Goal: Navigation & Orientation: Find specific page/section

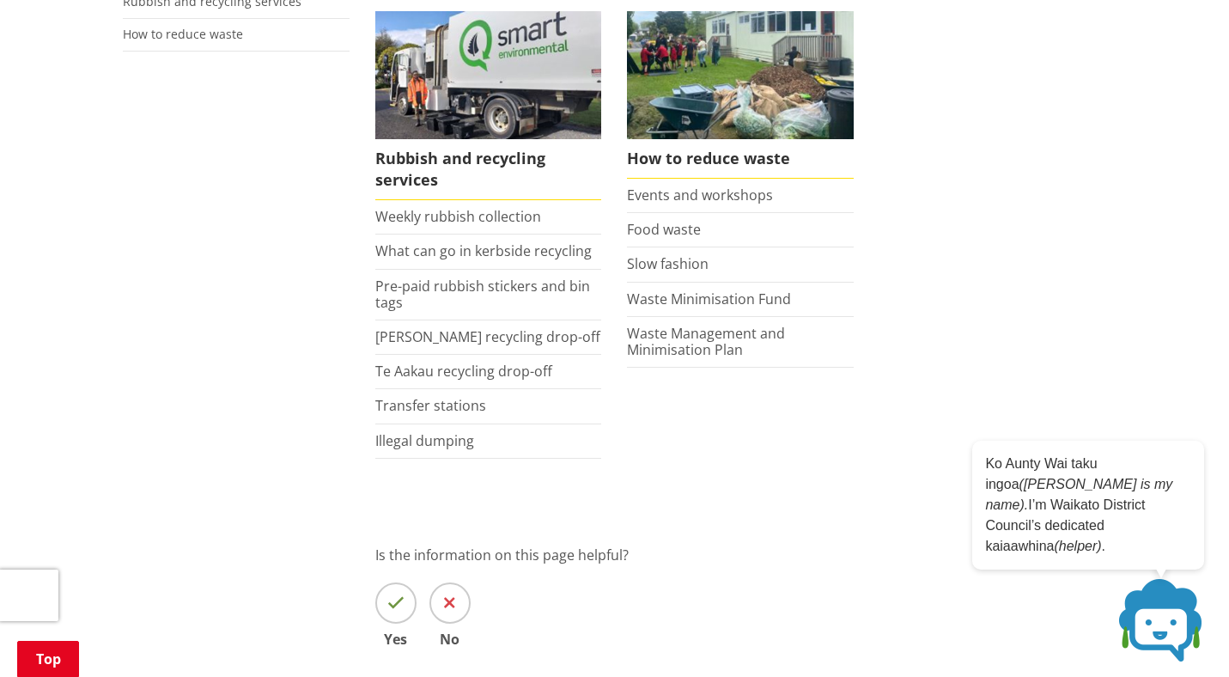
scroll to position [392, 0]
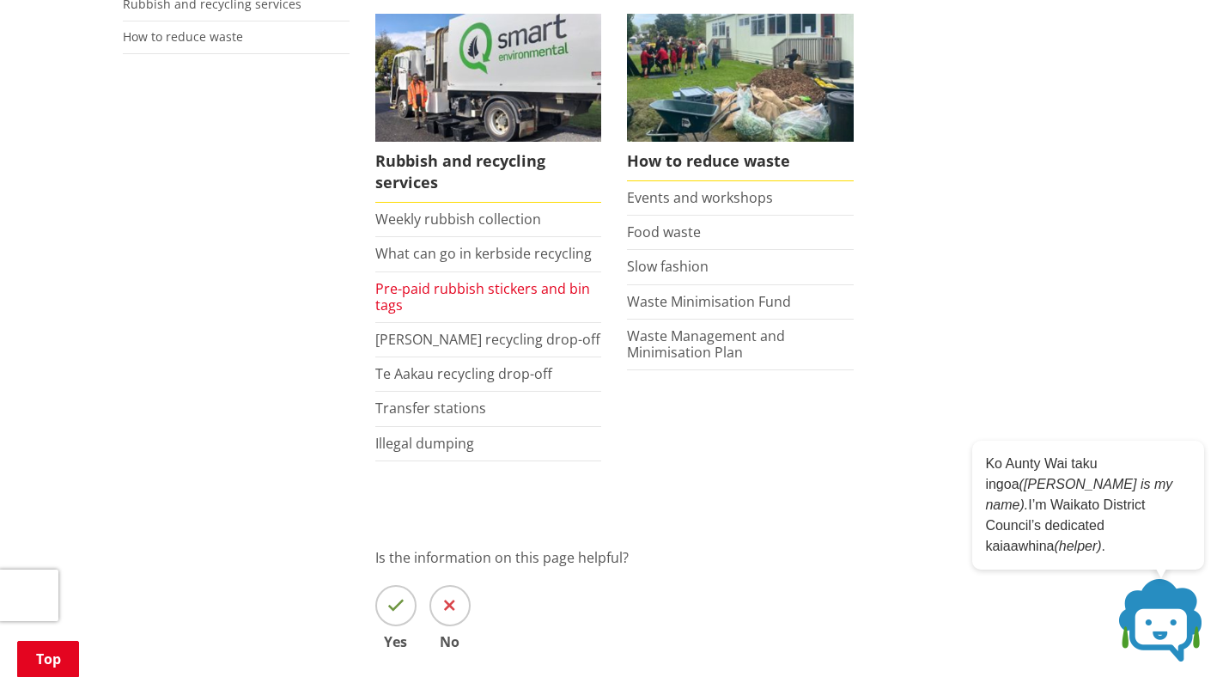
click at [469, 290] on link "Pre-paid rubbish stickers and bin tags" at bounding box center [482, 296] width 215 height 35
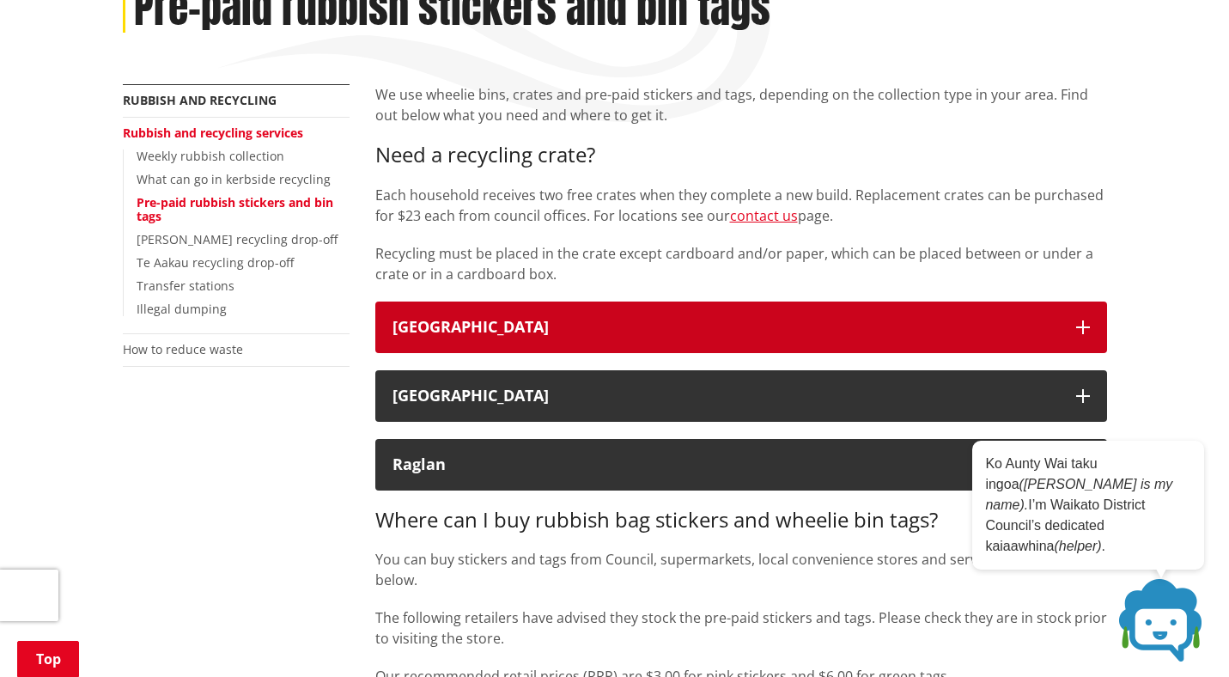
scroll to position [264, 0]
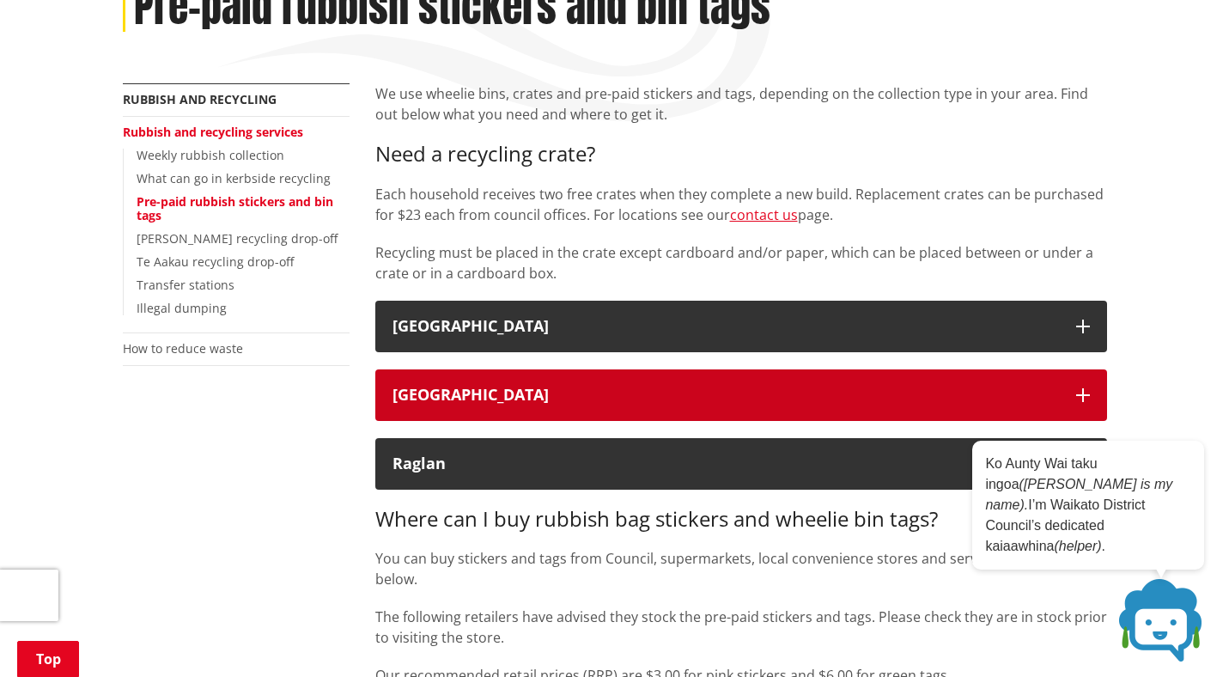
click at [431, 398] on div "[GEOGRAPHIC_DATA]" at bounding box center [725, 394] width 666 height 17
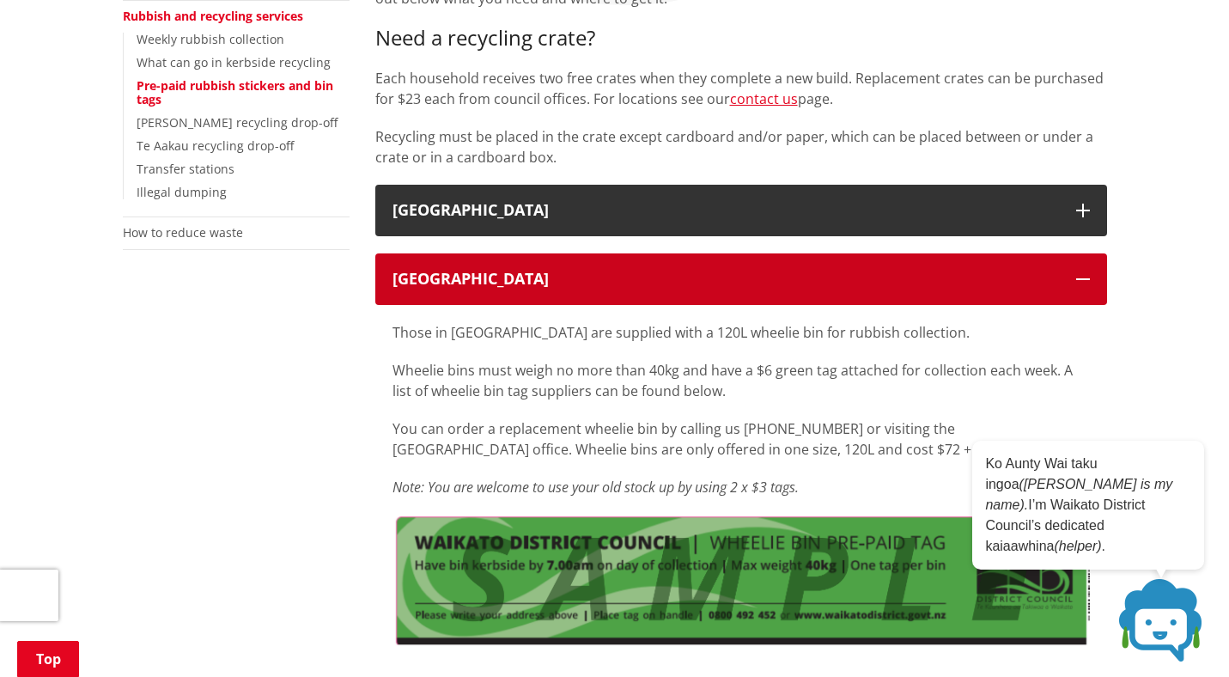
scroll to position [382, 0]
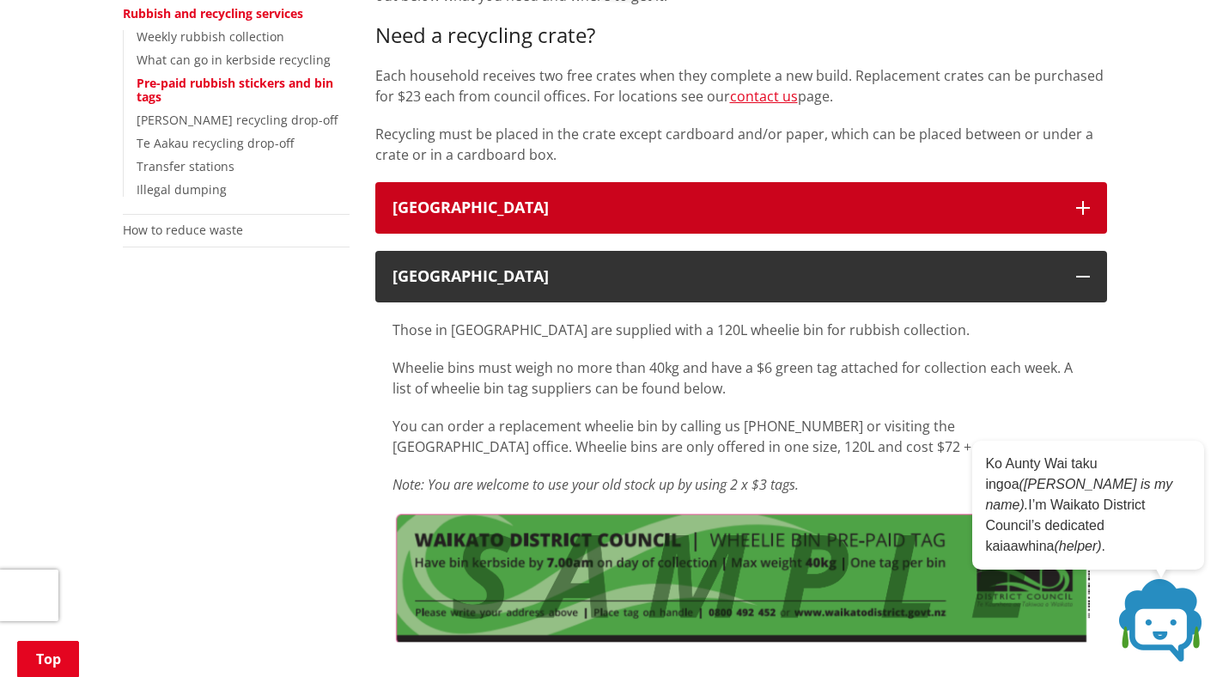
click at [489, 213] on div "Waikato District" at bounding box center [725, 207] width 666 height 17
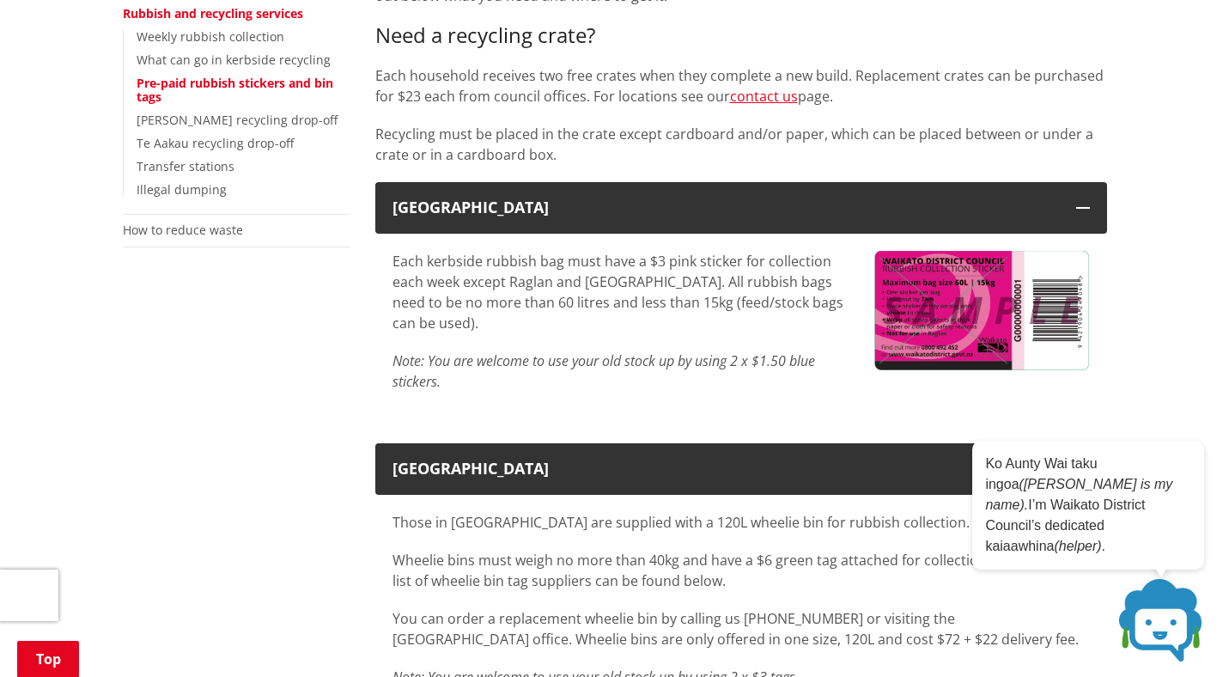
click at [247, 82] on link "Pre-paid rubbish stickers and bin tags" at bounding box center [235, 90] width 197 height 31
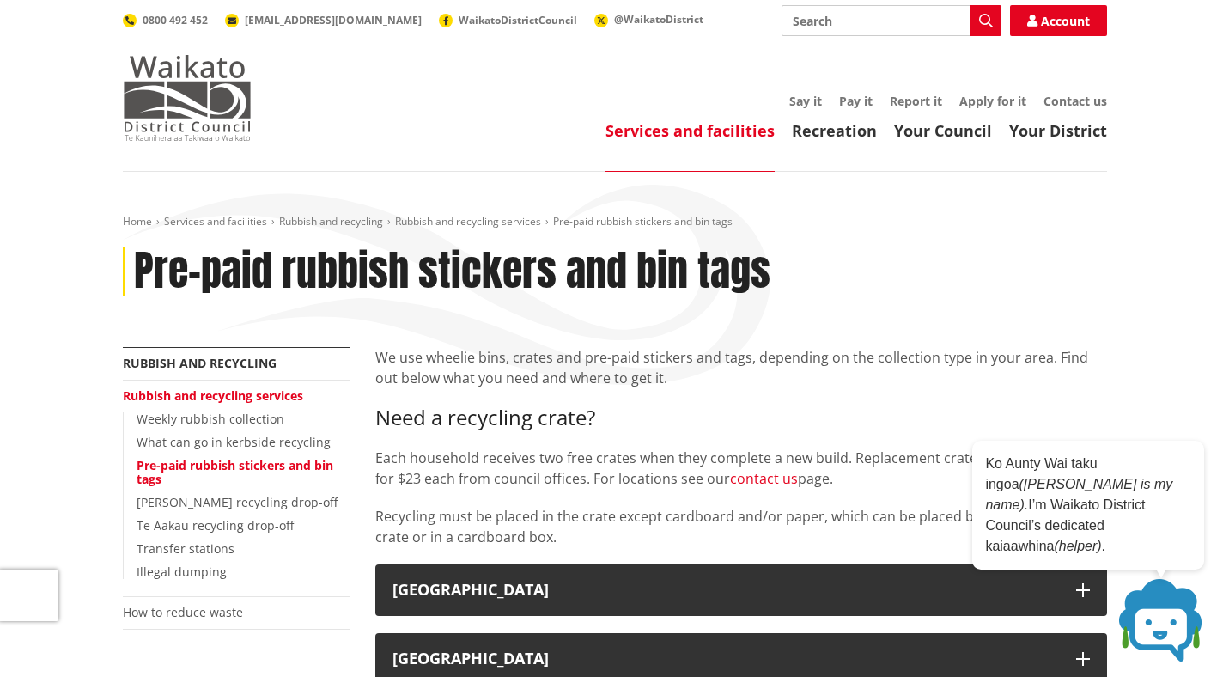
click at [181, 94] on img at bounding box center [187, 98] width 129 height 86
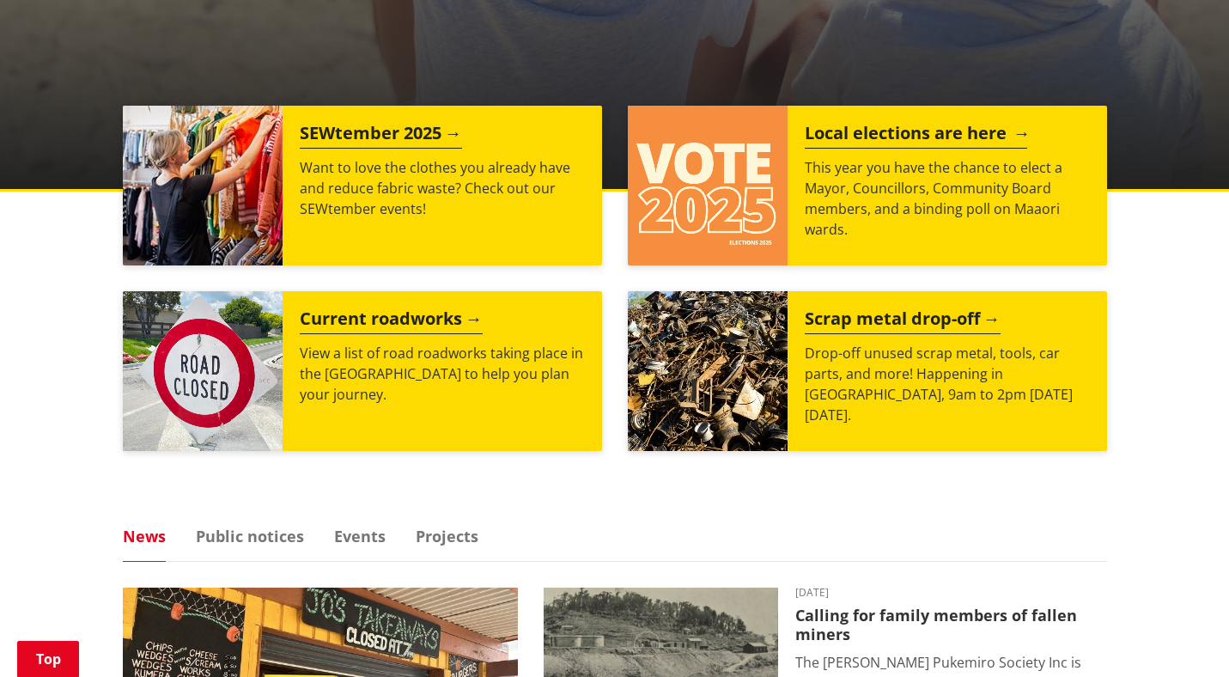
scroll to position [603, 0]
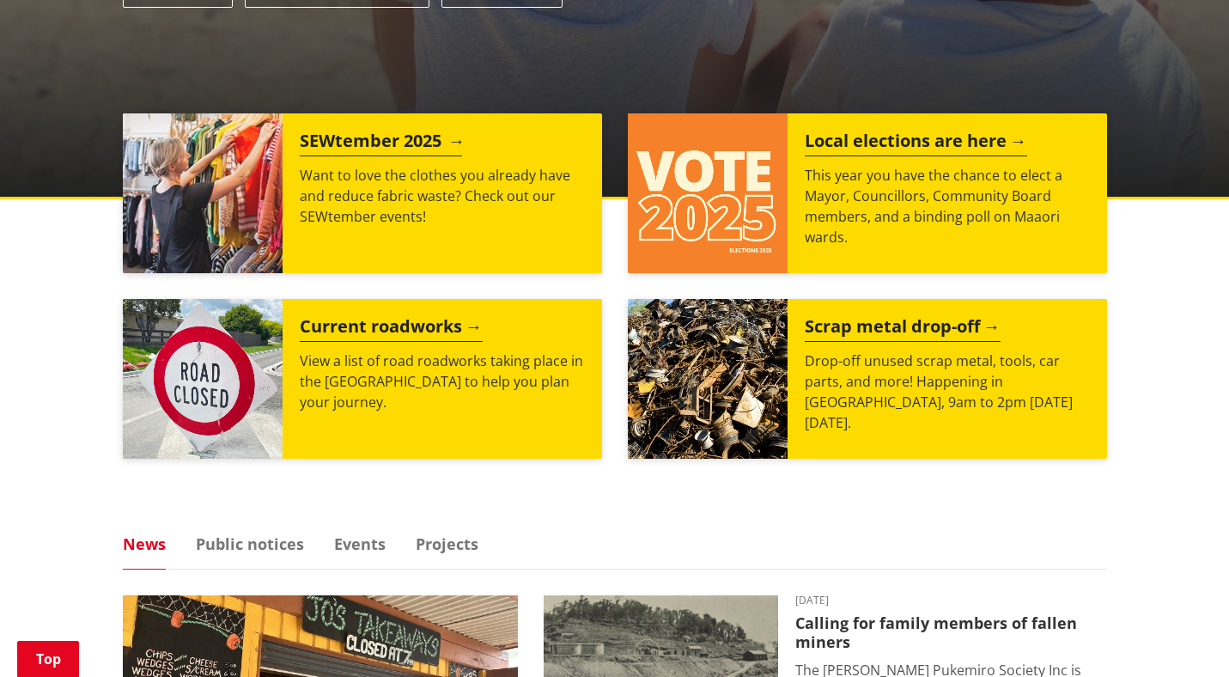
click at [383, 144] on h2 "SEWtember 2025" at bounding box center [381, 144] width 162 height 26
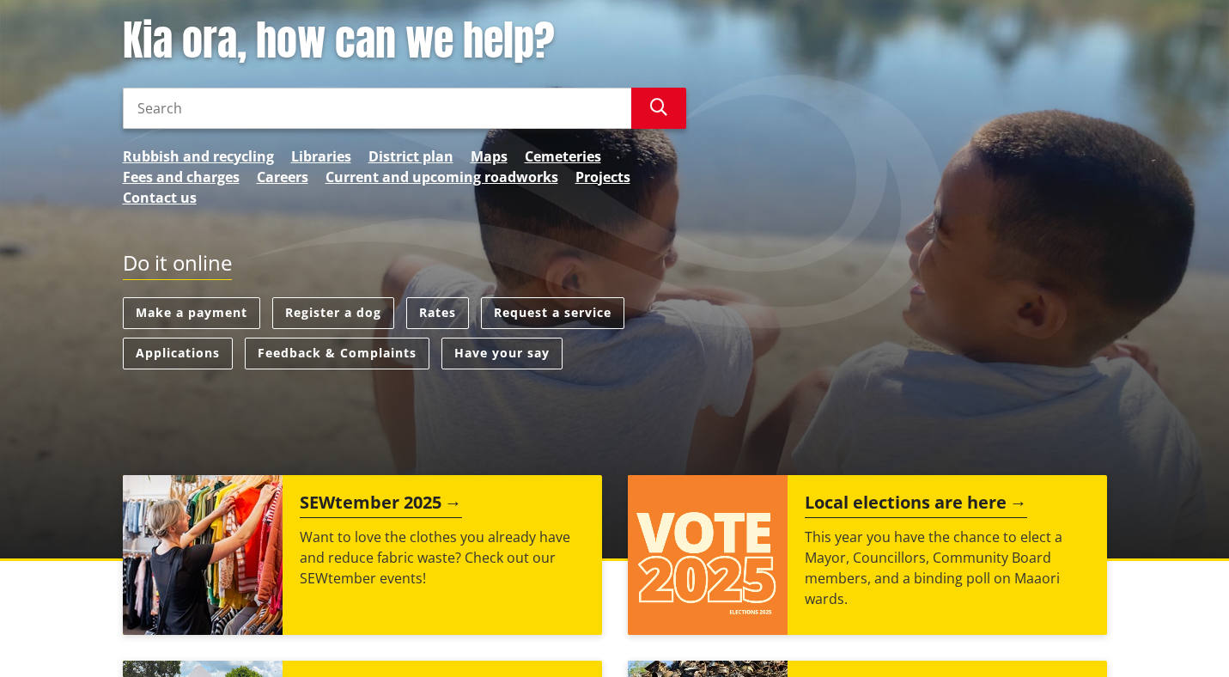
scroll to position [0, 0]
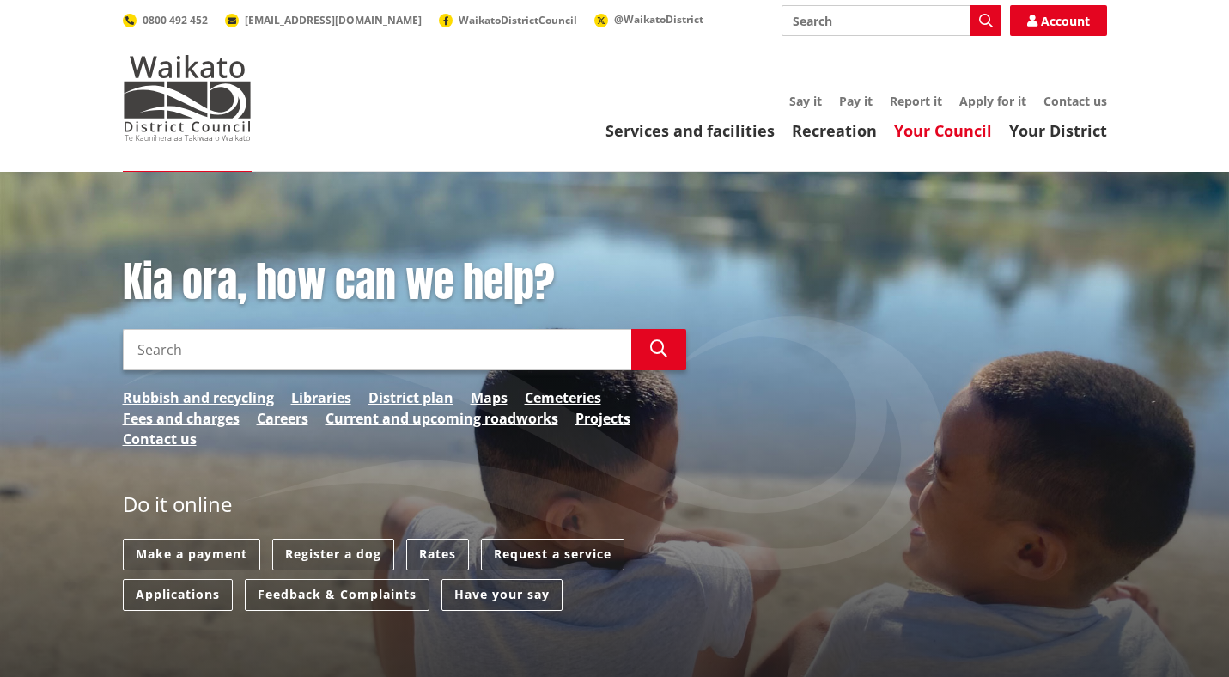
click at [975, 134] on link "Your Council" at bounding box center [943, 130] width 98 height 21
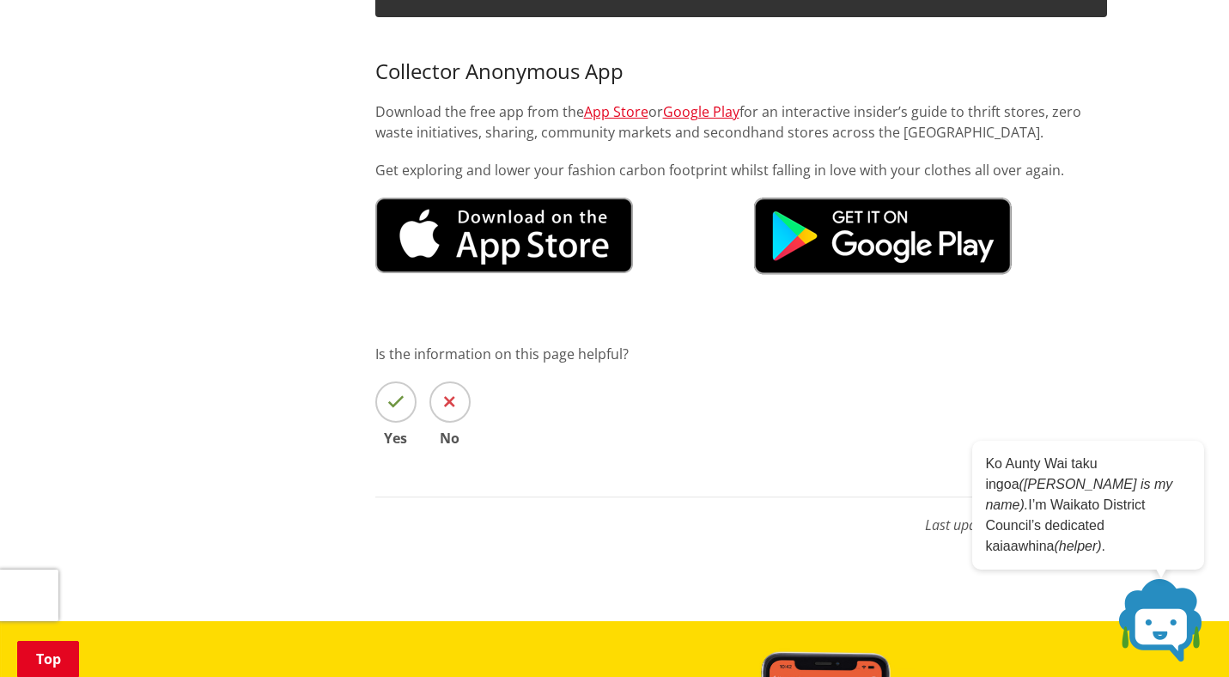
scroll to position [1389, 0]
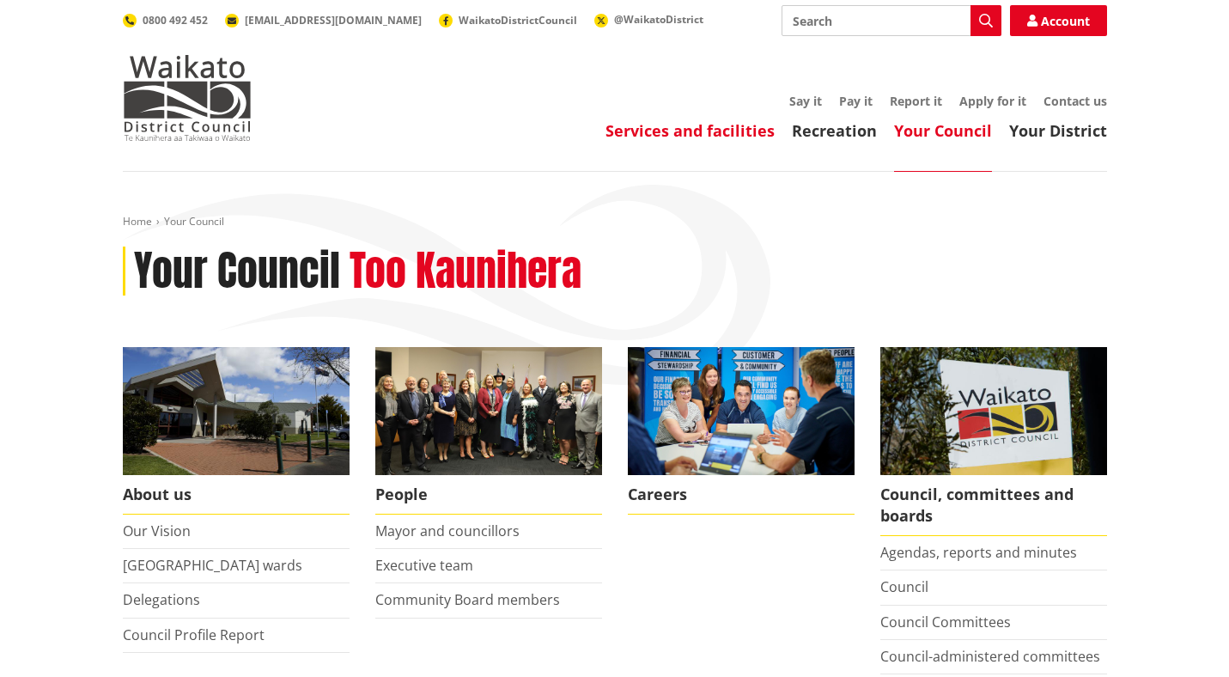
click at [763, 131] on link "Services and facilities" at bounding box center [689, 130] width 169 height 21
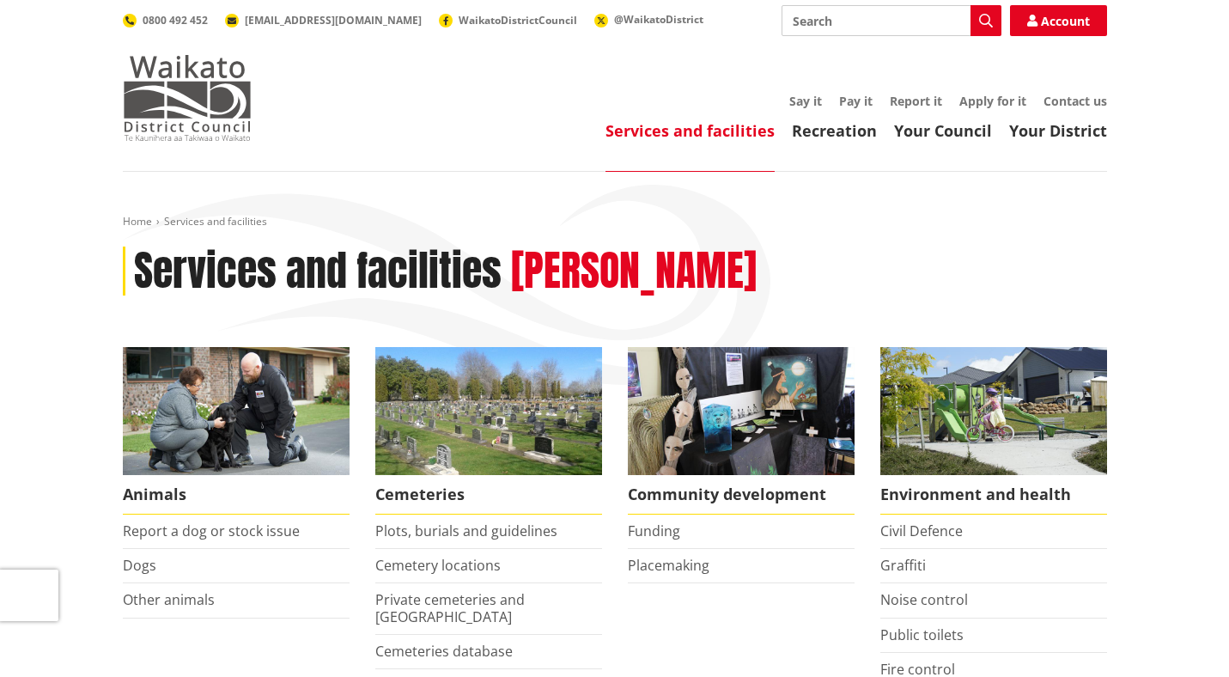
click at [198, 108] on img at bounding box center [187, 98] width 129 height 86
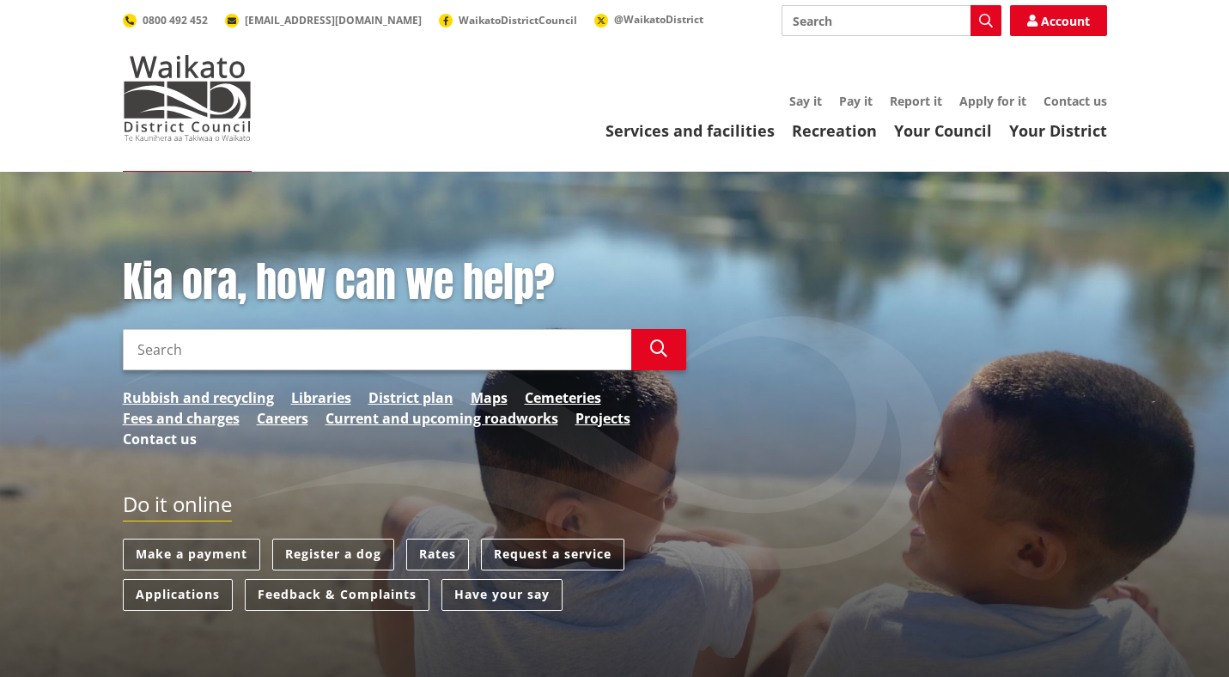
click at [162, 439] on link "Contact us" at bounding box center [160, 439] width 74 height 21
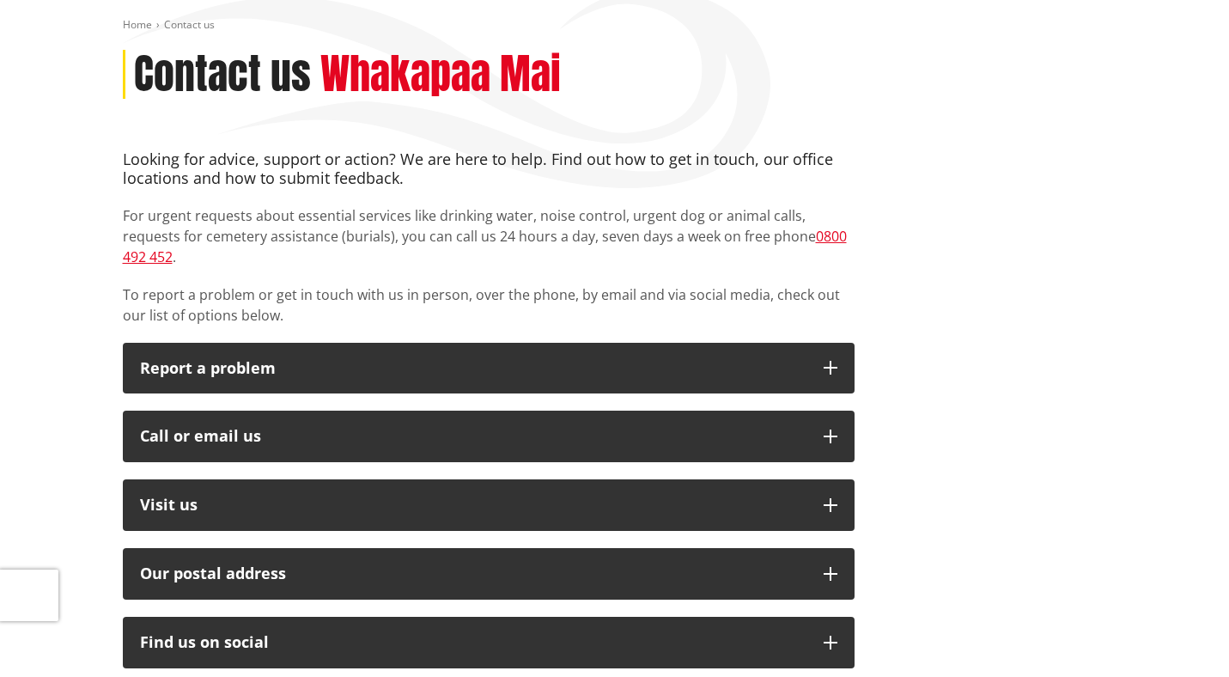
scroll to position [226, 0]
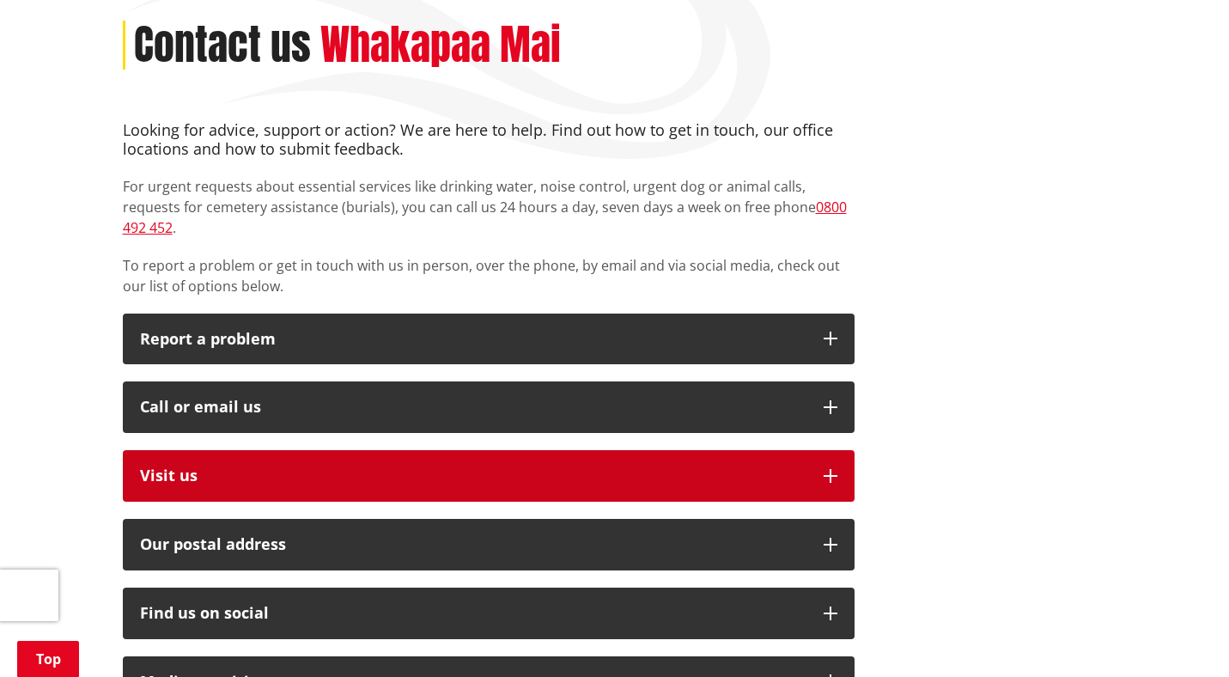
click at [171, 467] on p "Visit us" at bounding box center [473, 475] width 666 height 17
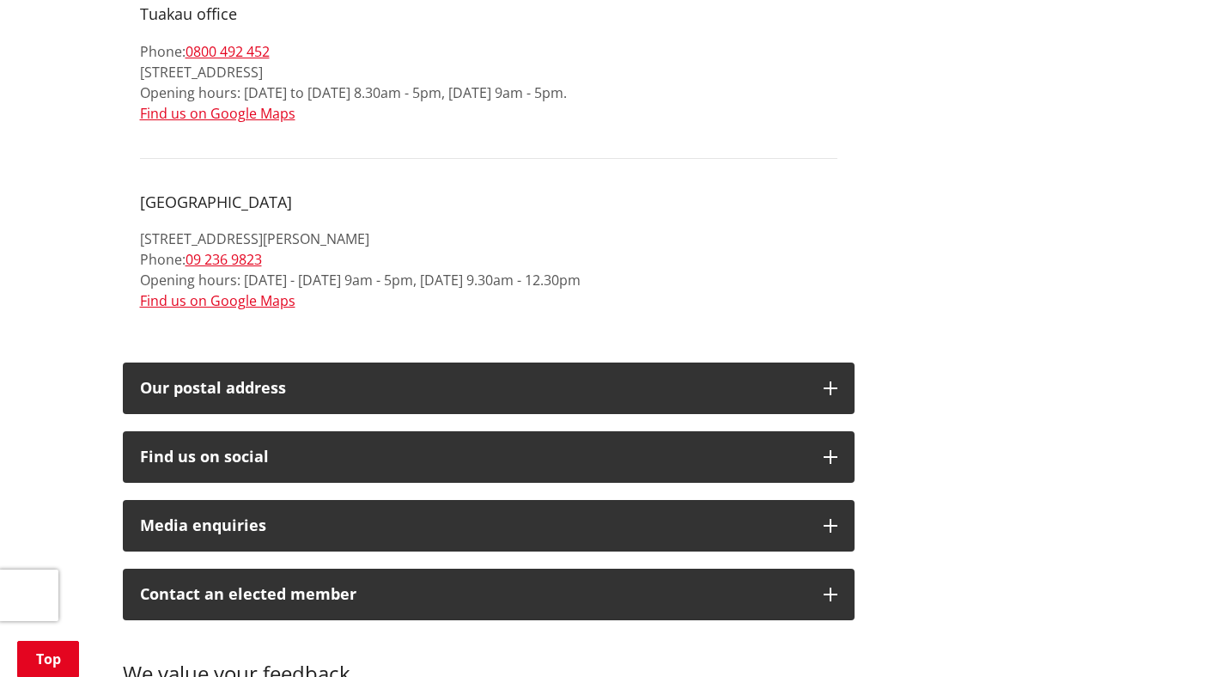
scroll to position [2134, 0]
